Goal: Submit feedback/report problem

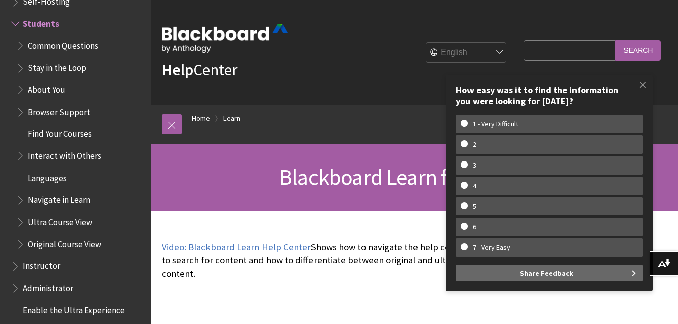
drag, startPoint x: 661, startPoint y: 0, endPoint x: 390, endPoint y: 46, distance: 274.6
click at [390, 46] on div "English عربية Català Cymraeg Deutsch Español Suomi Français עברית Italiano 日本語 …" at bounding box center [400, 52] width 224 height 27
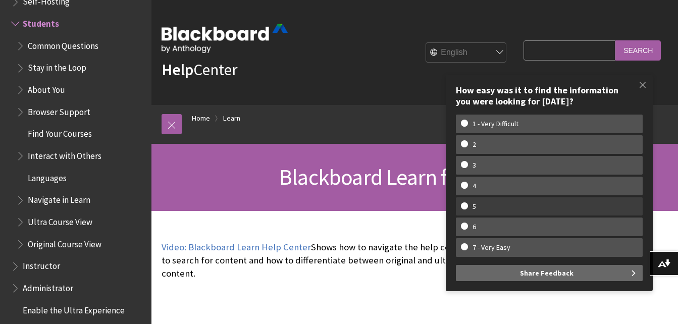
click at [511, 205] on w-span "5" at bounding box center [549, 207] width 177 height 9
click at [468, 205] on input "5" at bounding box center [464, 206] width 7 height 7
radio input "true"
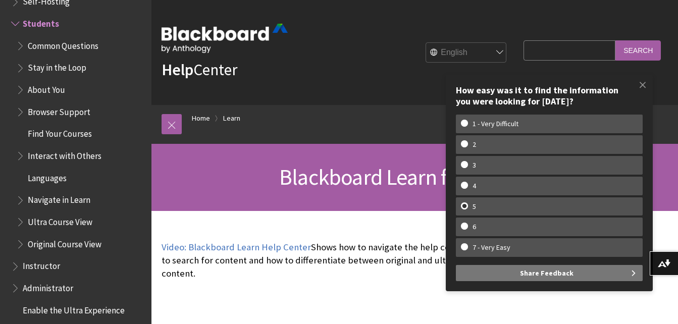
click at [577, 271] on button "Share Feedback" at bounding box center [549, 273] width 187 height 16
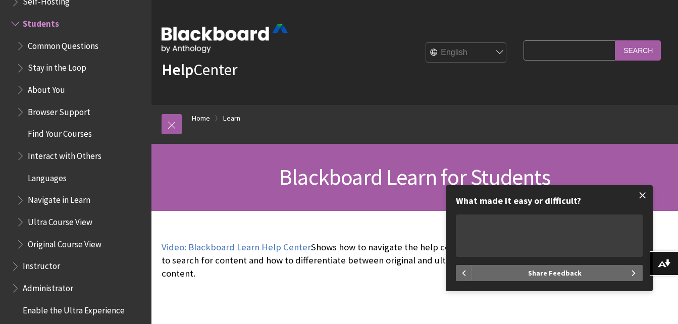
click at [640, 191] on span at bounding box center [642, 195] width 21 height 21
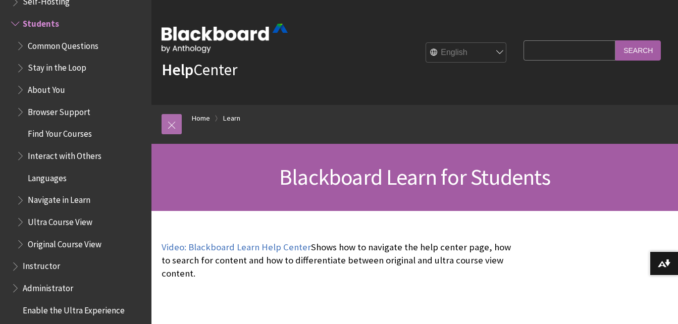
click at [170, 134] on link at bounding box center [172, 124] width 20 height 20
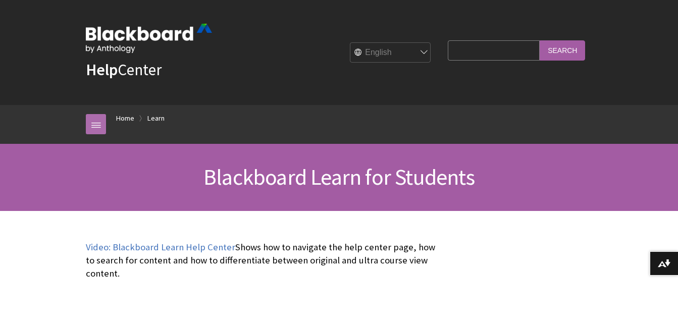
click at [95, 125] on link at bounding box center [96, 124] width 20 height 20
